Goal: Information Seeking & Learning: Learn about a topic

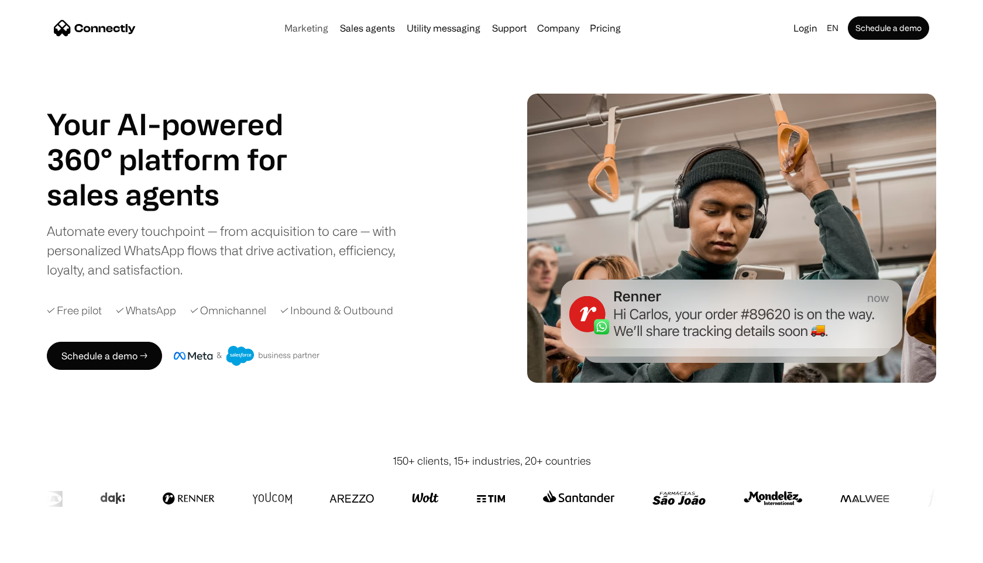
click at [317, 26] on link "Marketing" at bounding box center [306, 27] width 53 height 9
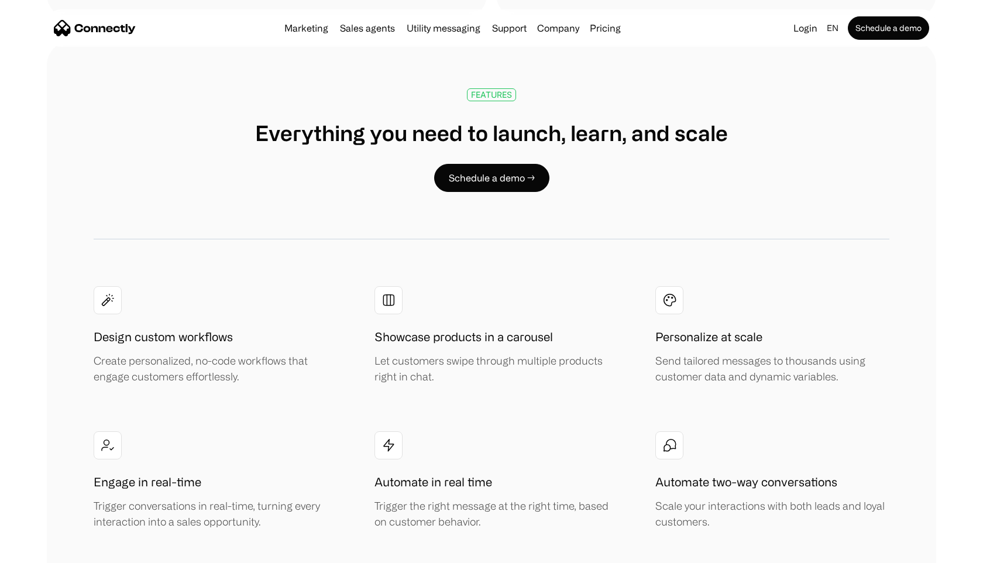
scroll to position [2162, 0]
